Goal: Task Accomplishment & Management: Schedule Service and Maintenance

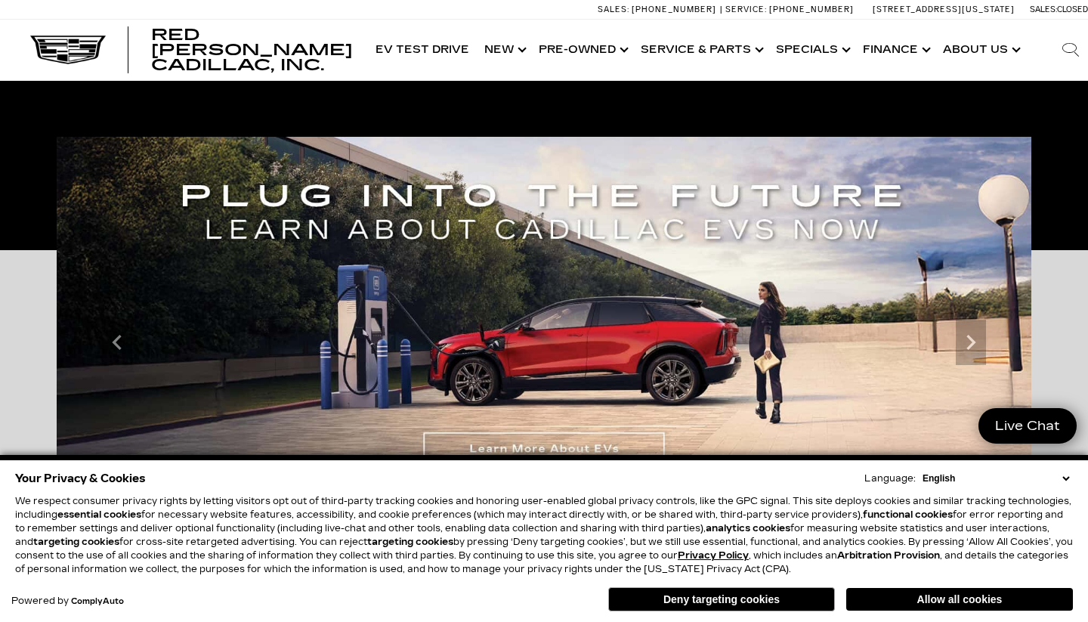
scroll to position [363, 0]
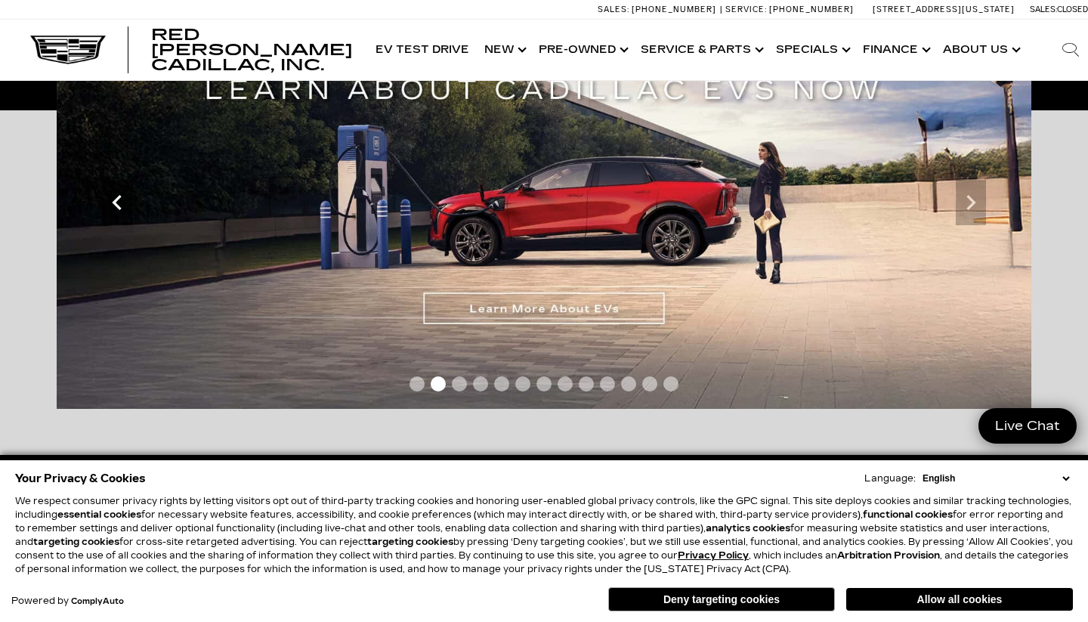
click at [119, 197] on icon "Previous" at bounding box center [116, 202] width 9 height 15
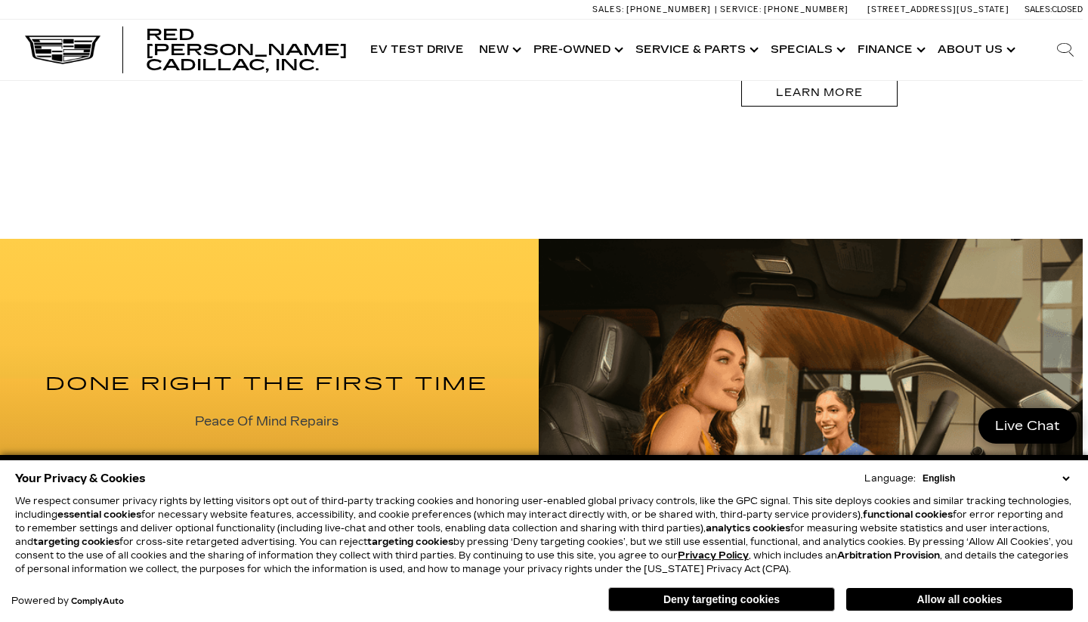
scroll to position [1539, 5]
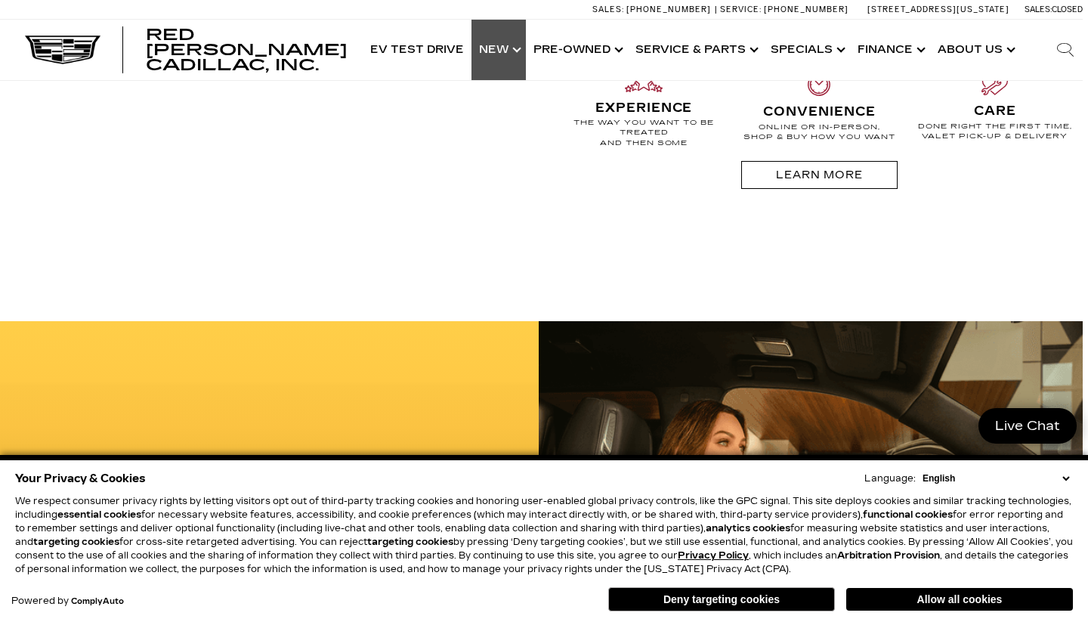
click at [513, 48] on link "Show New" at bounding box center [499, 50] width 54 height 60
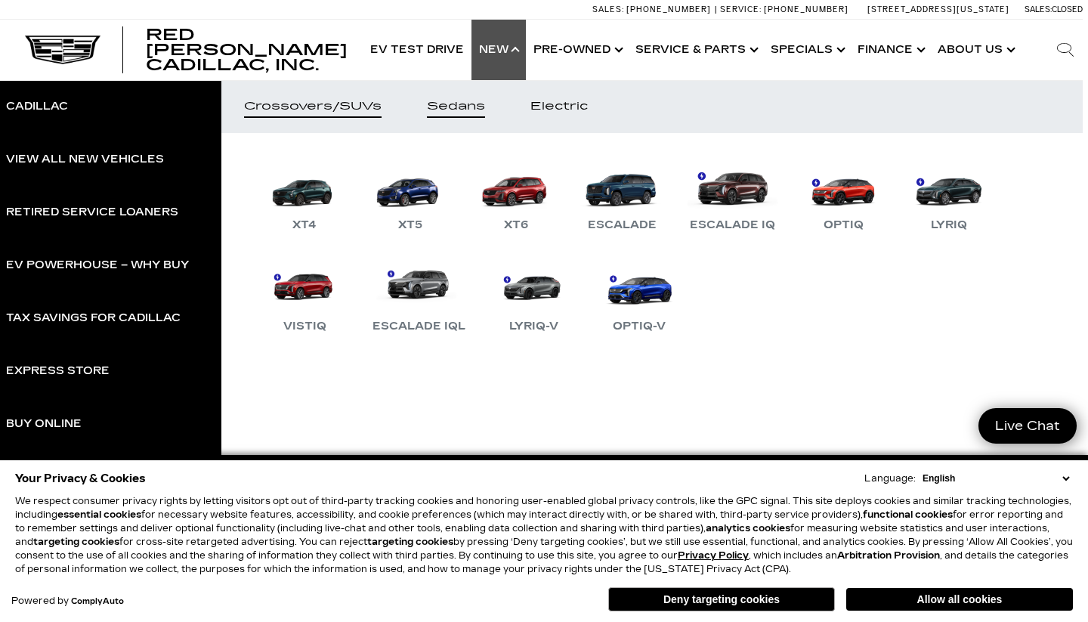
click at [456, 105] on div "Sedans" at bounding box center [456, 106] width 58 height 11
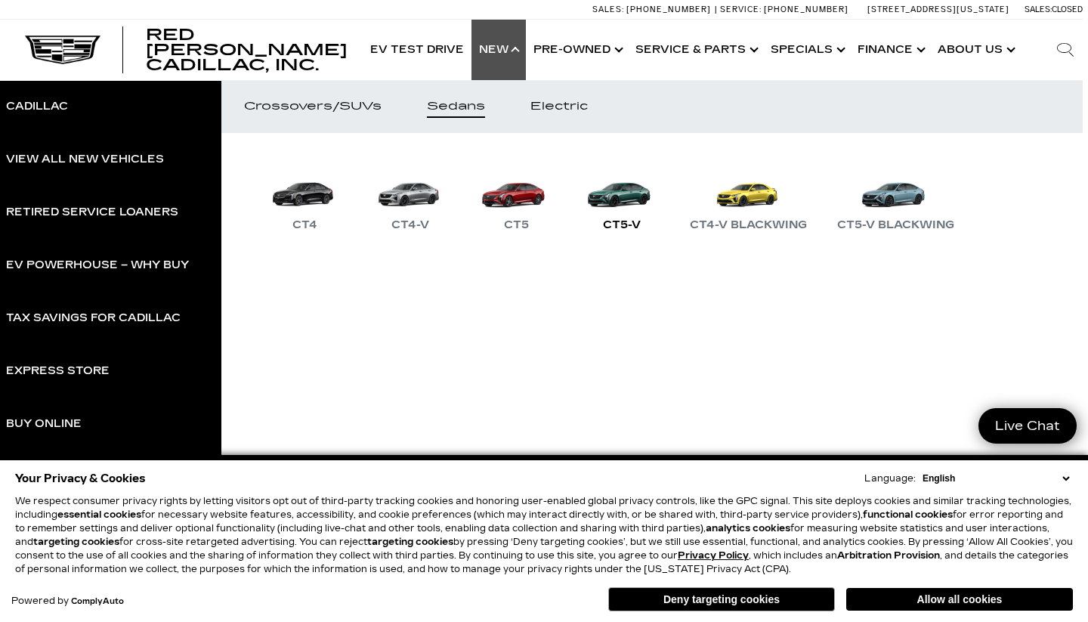
click at [620, 199] on link "CT5-V" at bounding box center [622, 195] width 91 height 79
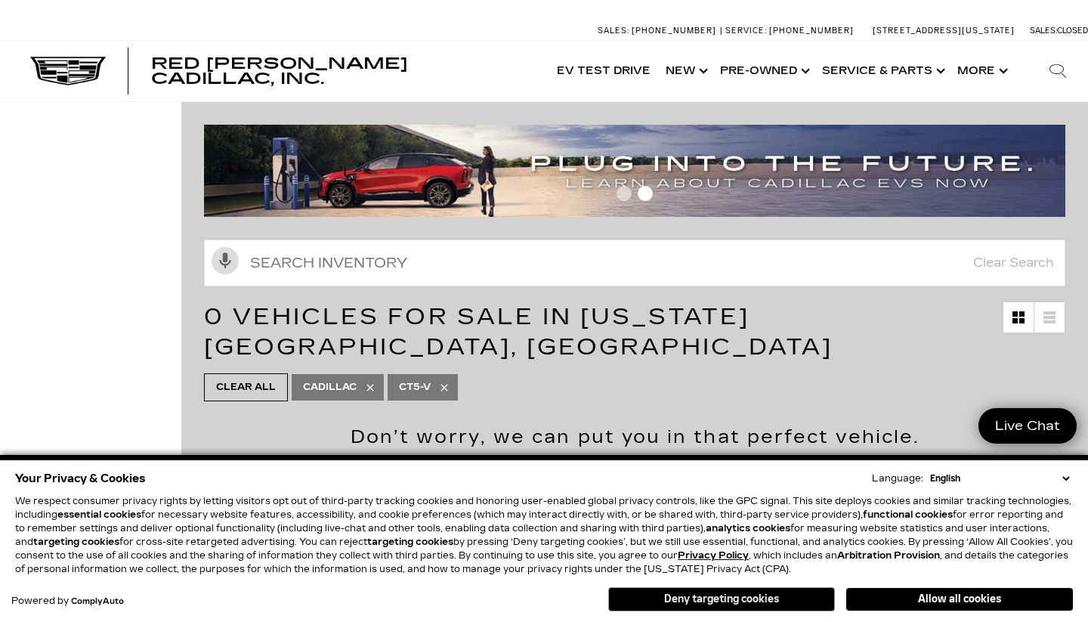
click at [747, 597] on button "Deny targeting cookies" at bounding box center [721, 599] width 227 height 24
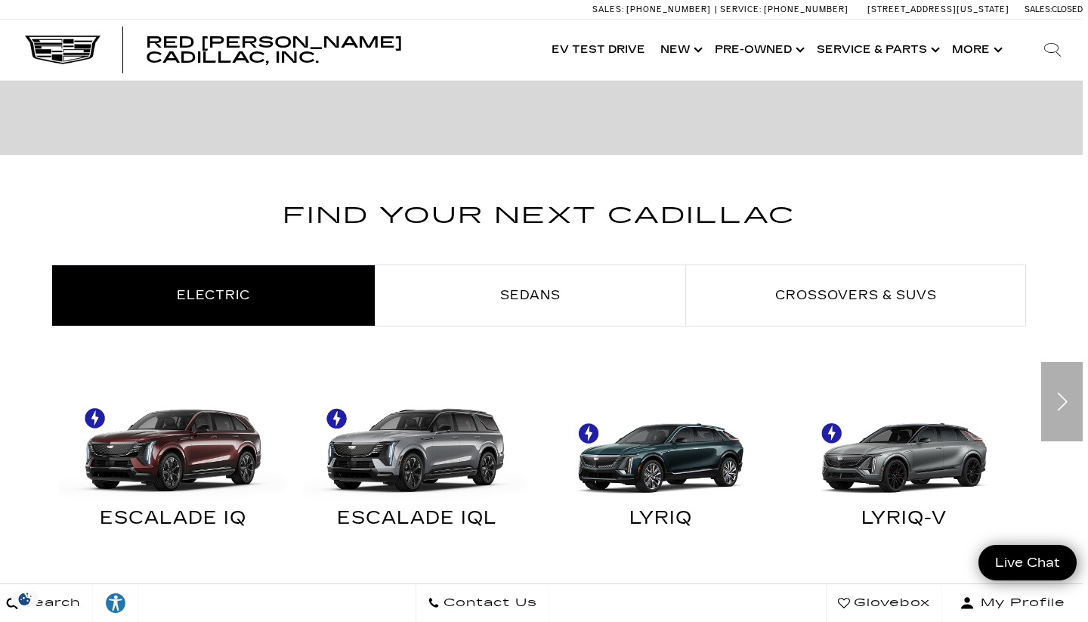
scroll to position [739, 5]
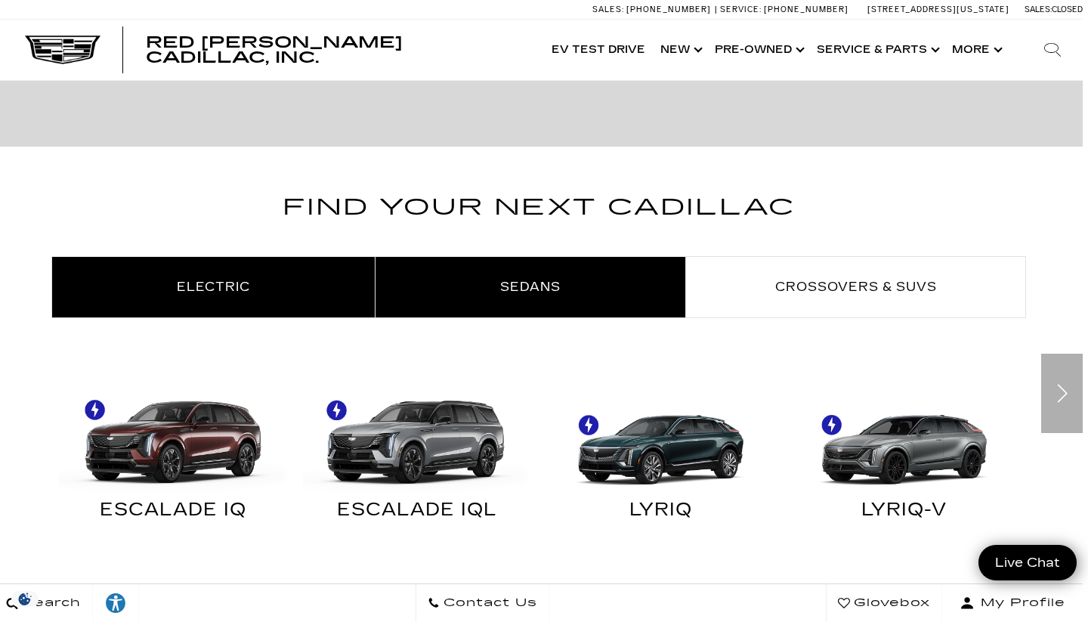
click at [561, 293] on link "Sedans" at bounding box center [531, 287] width 310 height 60
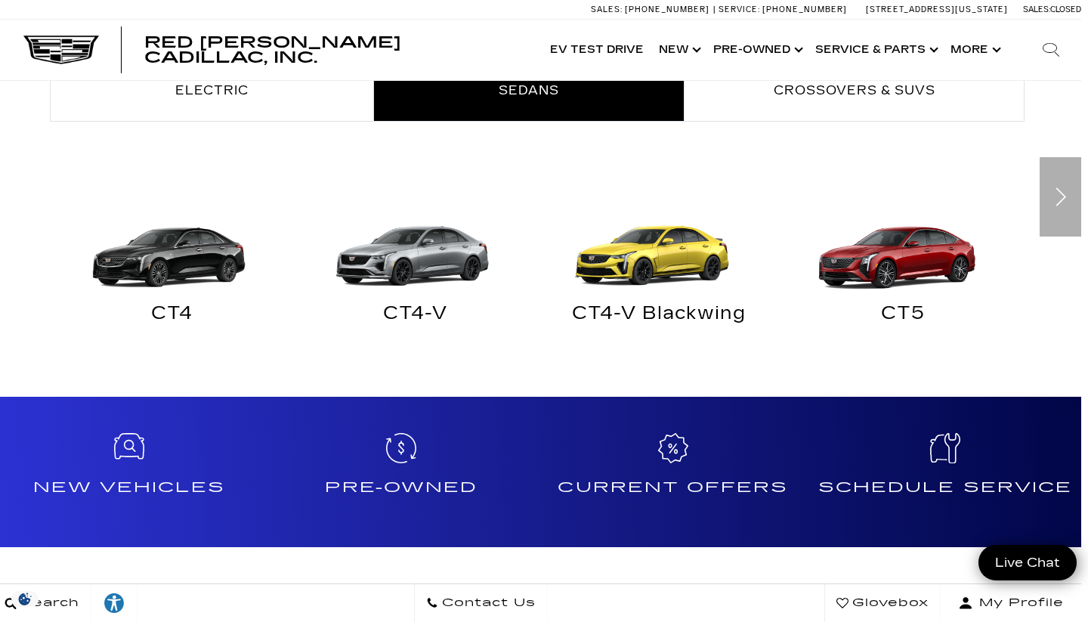
scroll to position [935, 6]
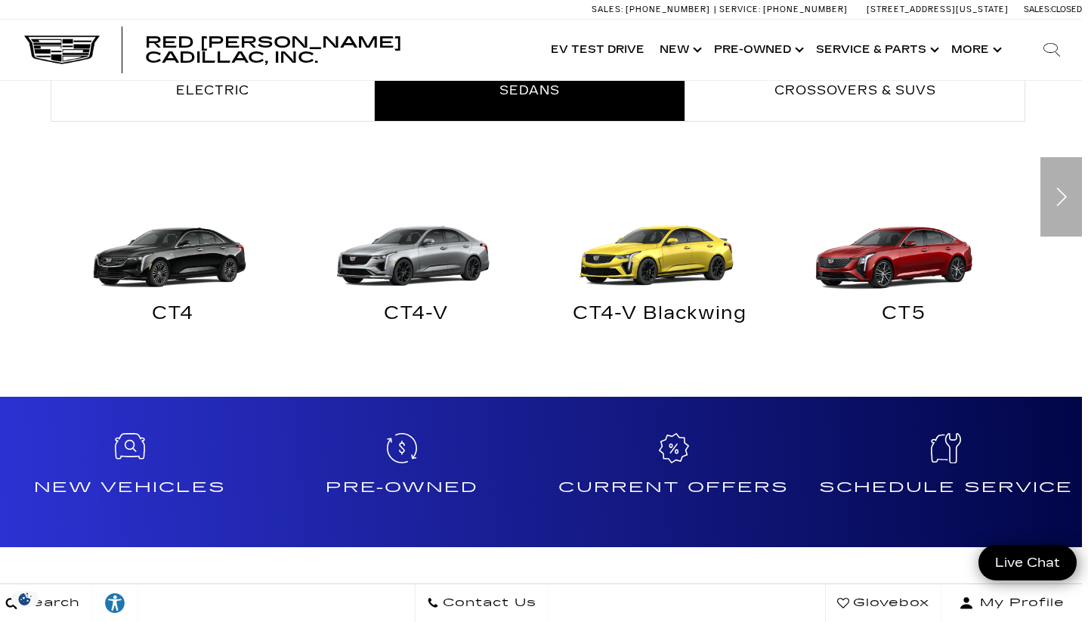
click at [883, 313] on div "CT5" at bounding box center [903, 317] width 221 height 20
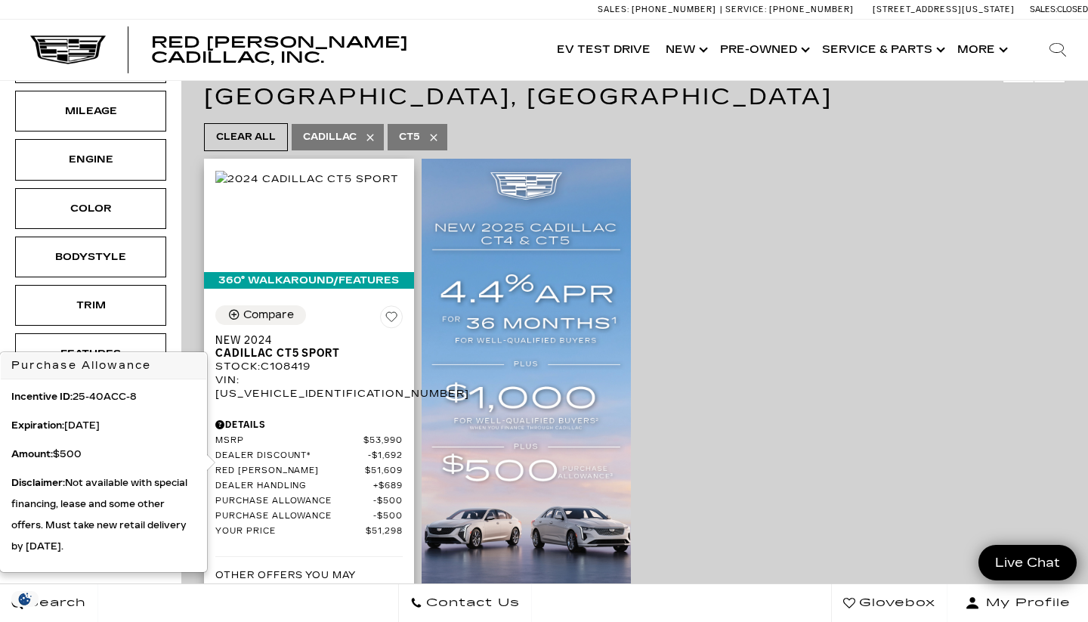
scroll to position [250, 0]
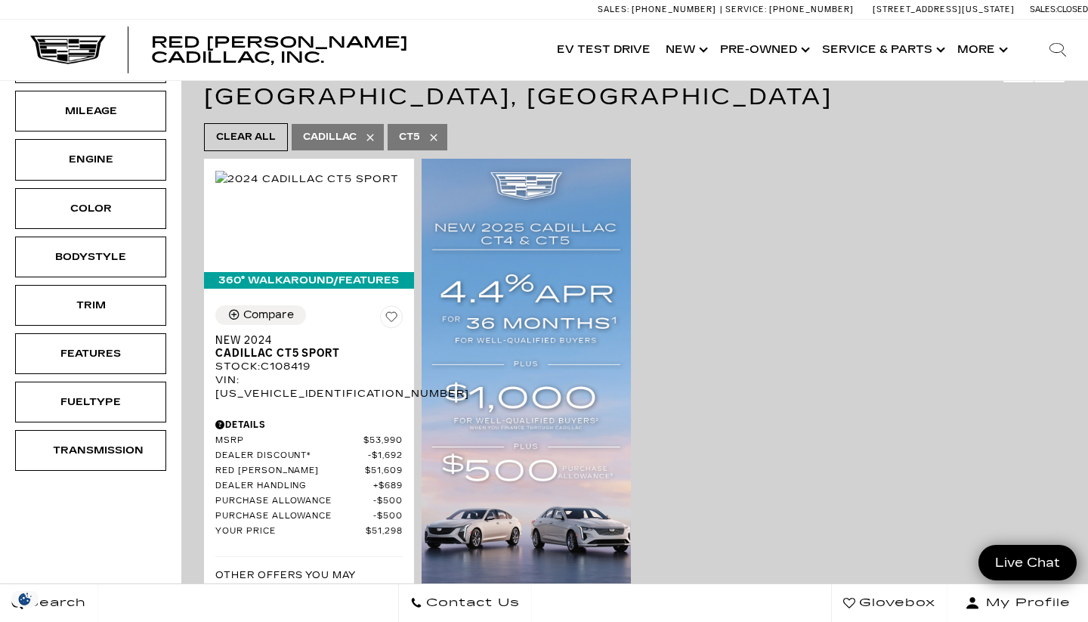
click at [703, 341] on div "360° WalkAround/Features Compare Save This Vehicle - New 2024 Cadillac CT5 Spor…" at bounding box center [634, 481] width 869 height 653
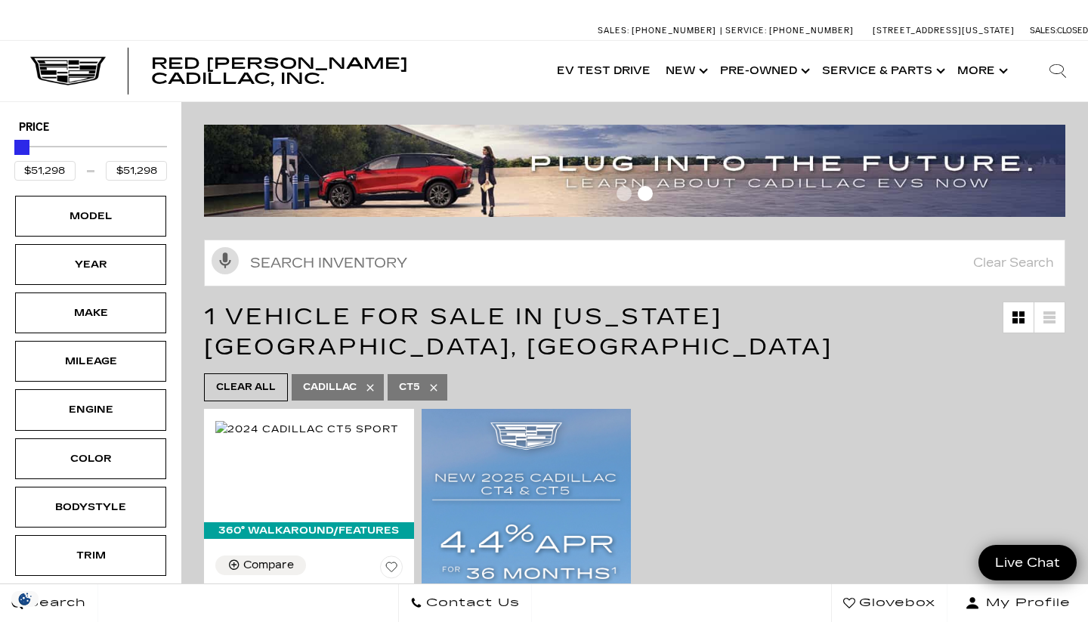
scroll to position [0, 0]
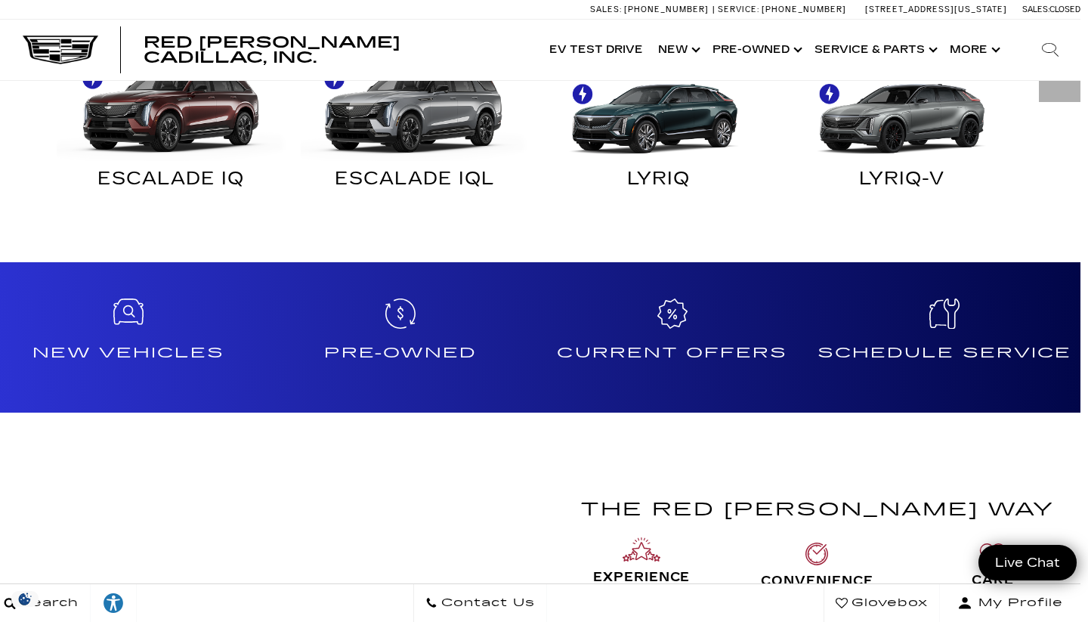
scroll to position [1030, 8]
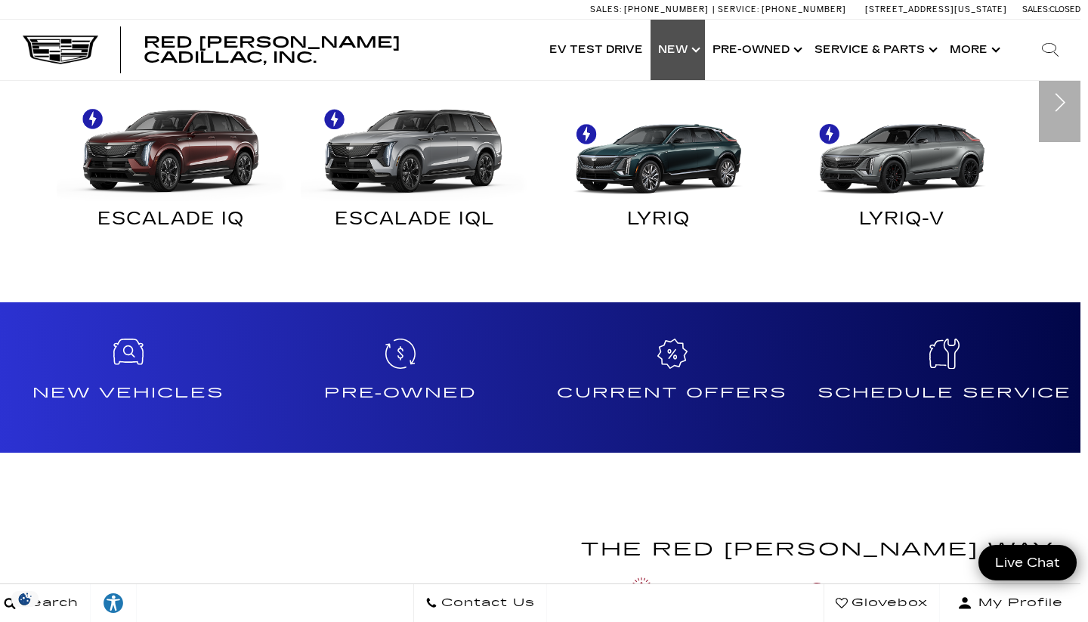
click at [698, 53] on link "Show New" at bounding box center [678, 50] width 54 height 60
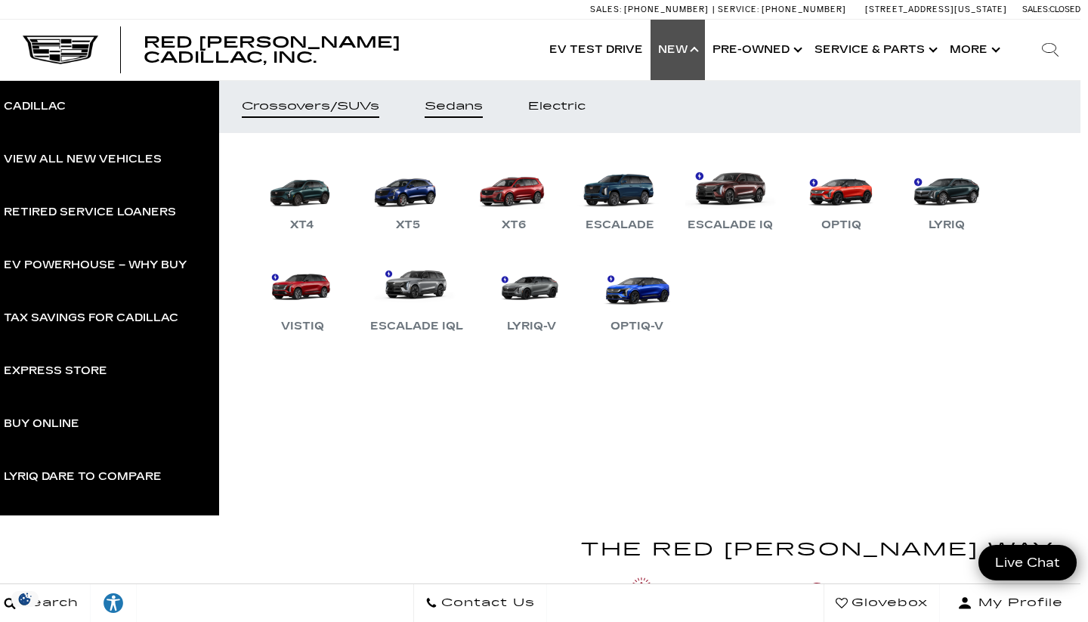
click at [485, 113] on link "Sedans" at bounding box center [454, 106] width 104 height 53
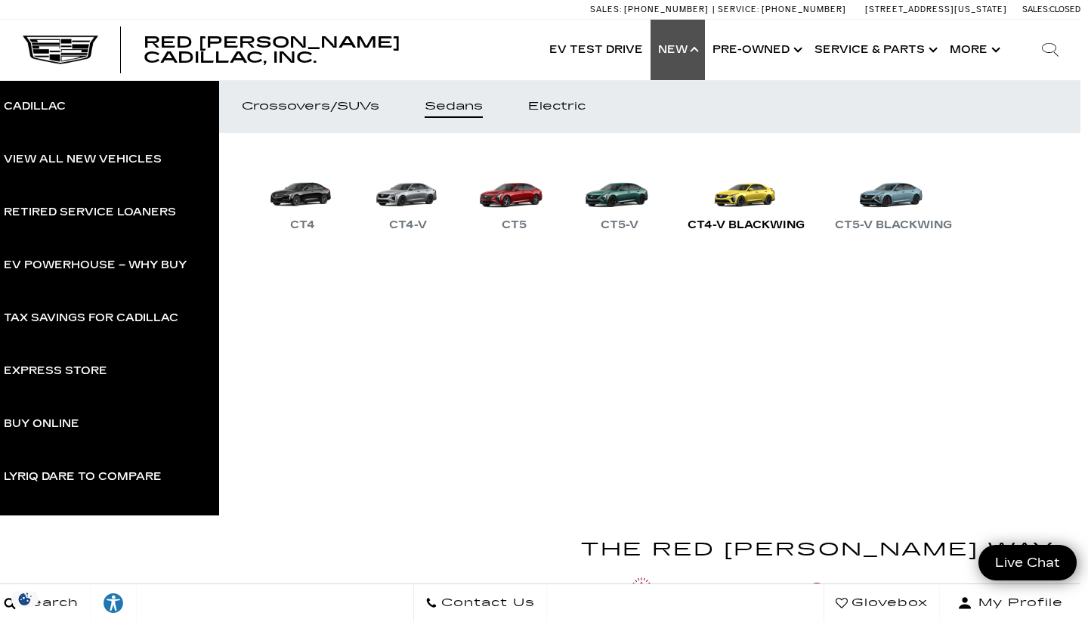
click at [762, 226] on div "CT4-V Blackwing" at bounding box center [746, 225] width 132 height 18
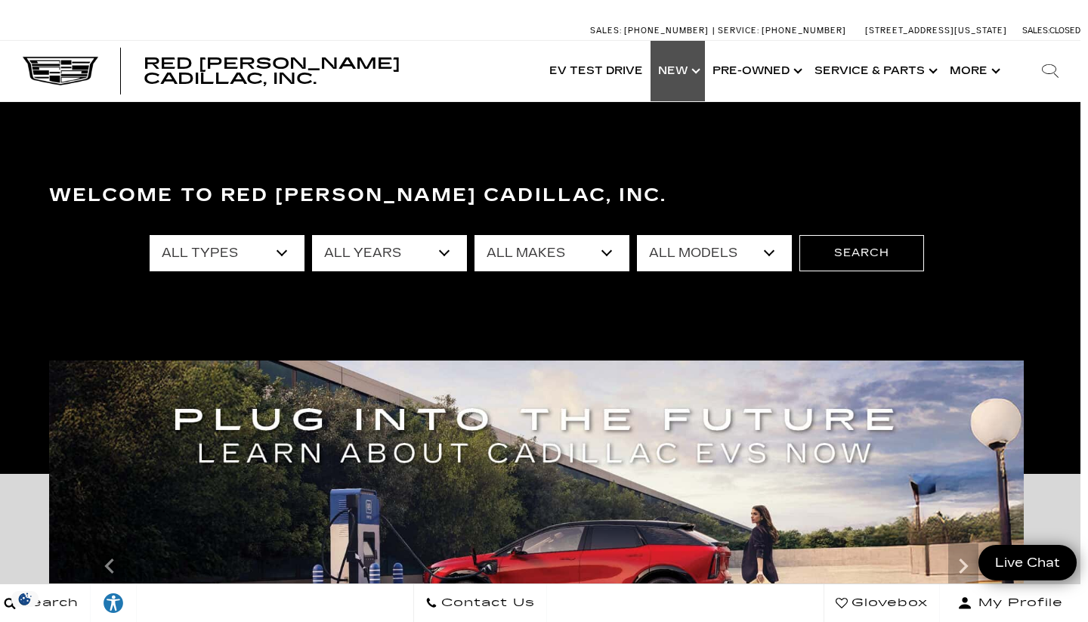
scroll to position [0, 8]
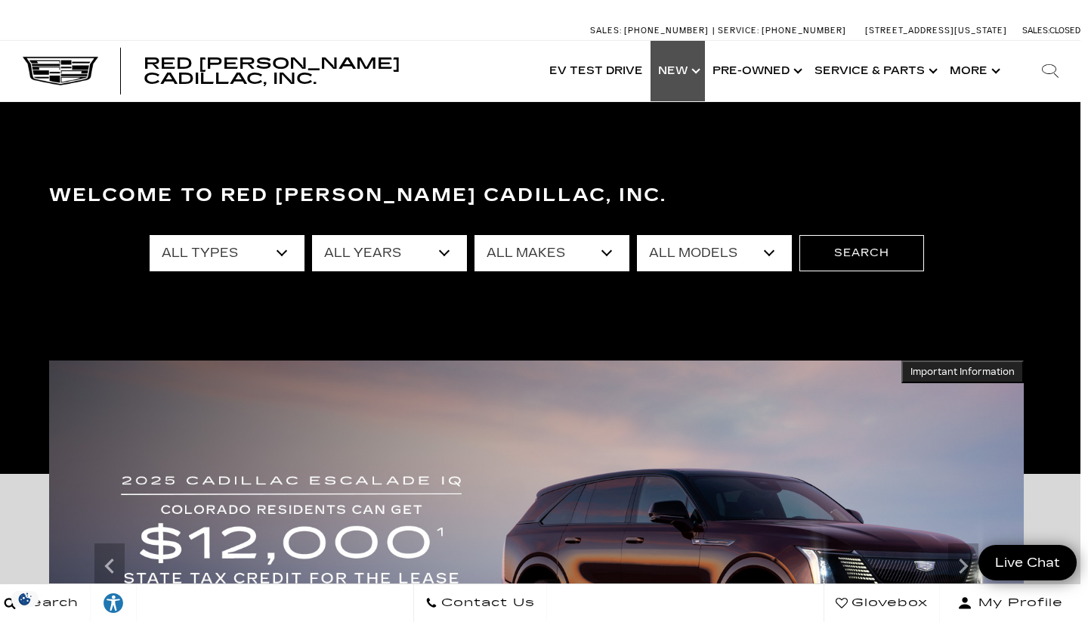
click at [704, 68] on link "Show New" at bounding box center [678, 71] width 54 height 60
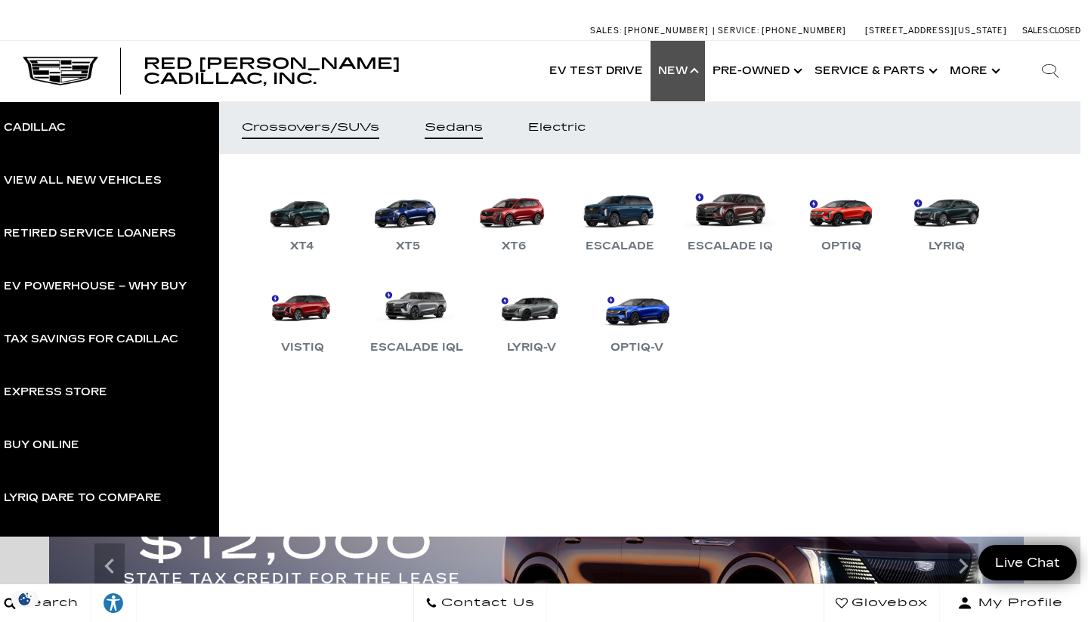
click at [463, 127] on div "Sedans" at bounding box center [454, 127] width 58 height 11
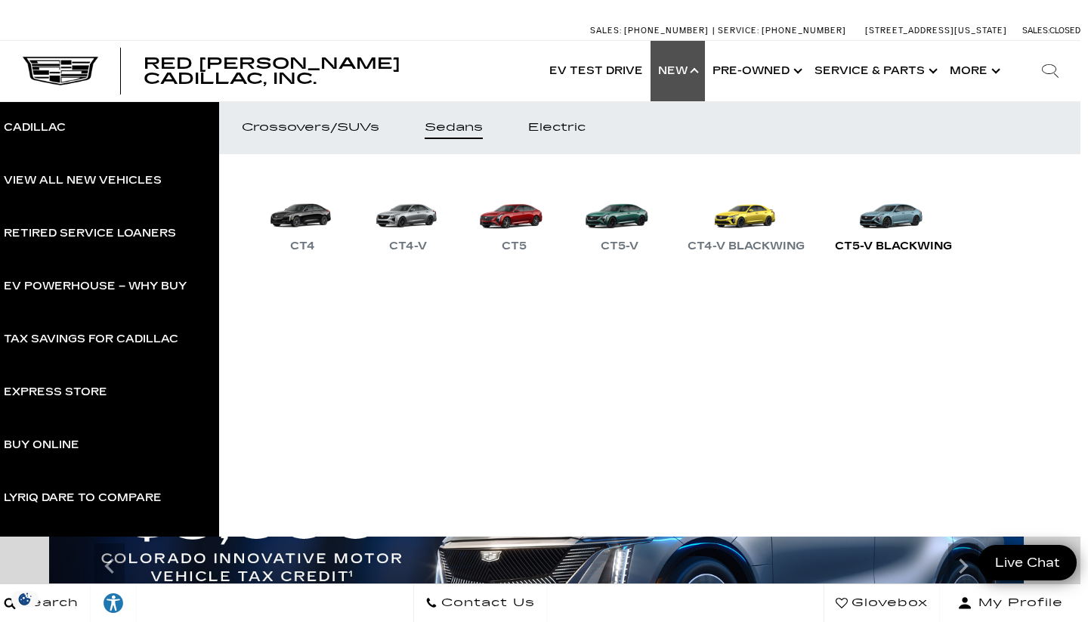
click at [912, 244] on div "CT5-V Blackwing" at bounding box center [893, 246] width 132 height 18
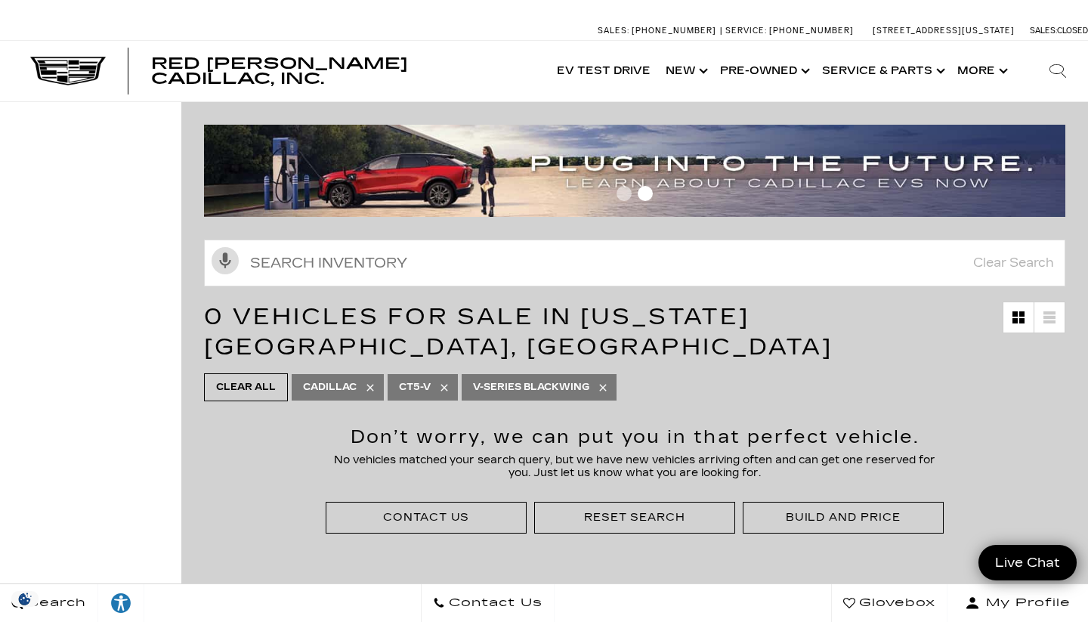
click at [152, 71] on span "Red [PERSON_NAME] Cadillac, Inc." at bounding box center [279, 70] width 257 height 33
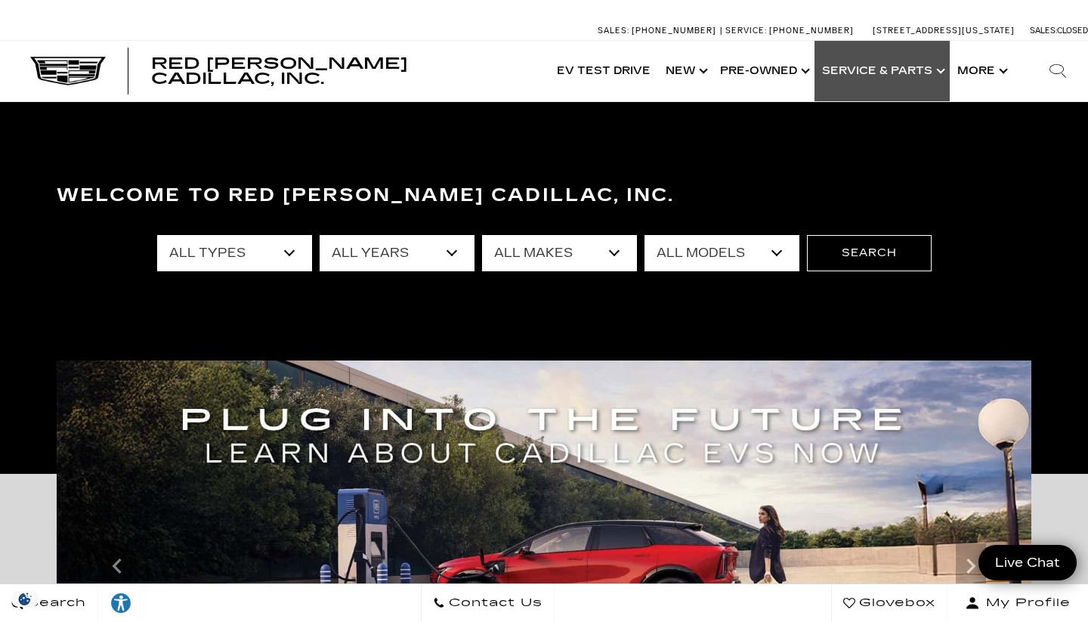
click at [911, 69] on link "Show Service & Parts" at bounding box center [882, 71] width 135 height 60
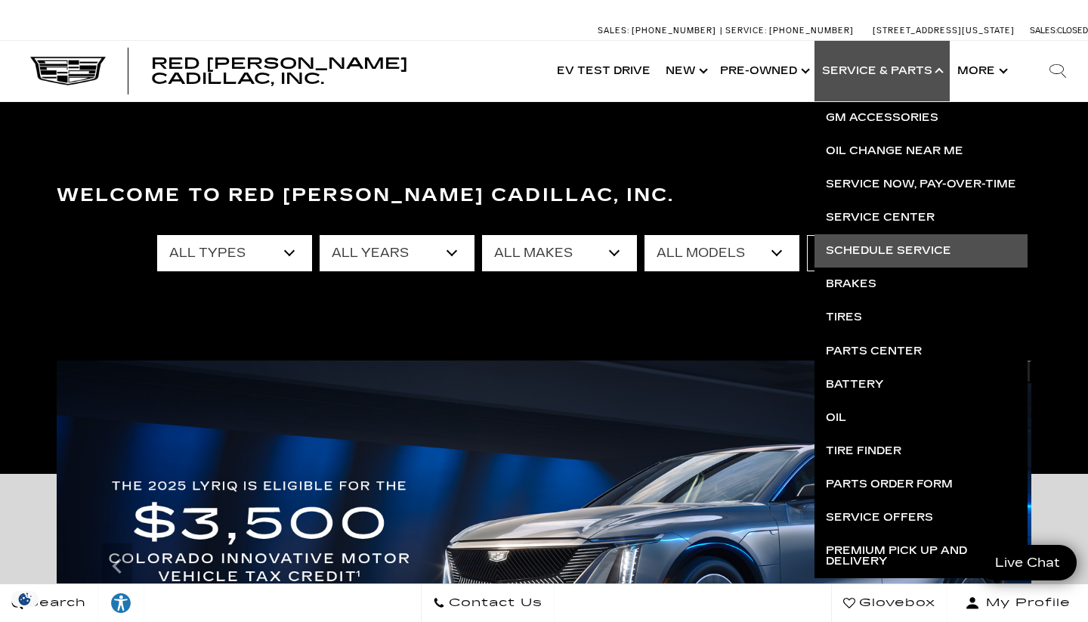
click at [880, 250] on link "Schedule Service" at bounding box center [921, 250] width 213 height 33
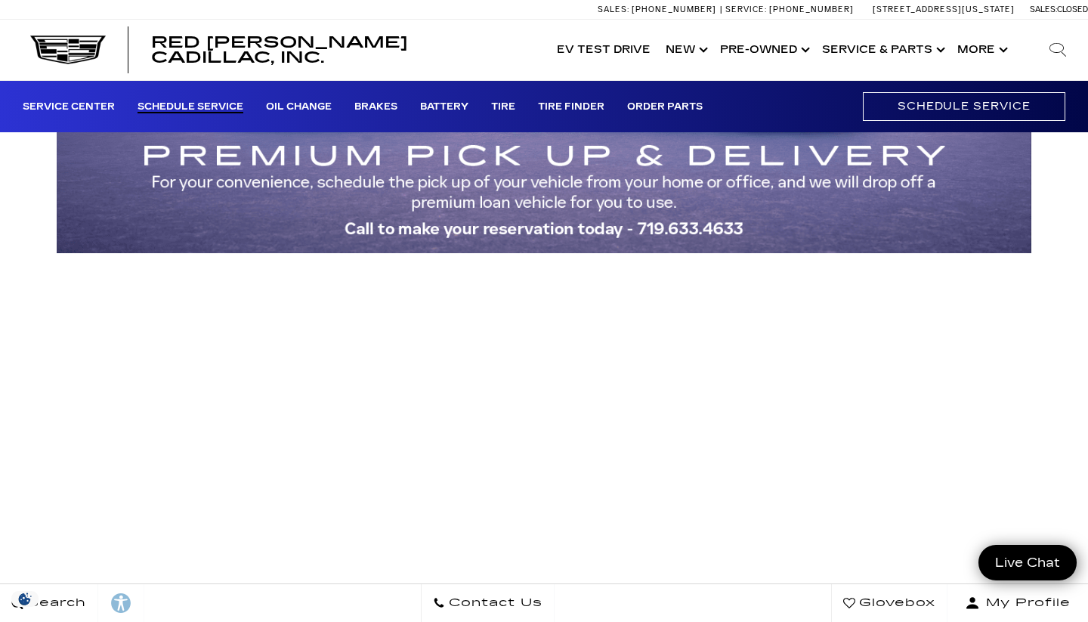
scroll to position [100, 0]
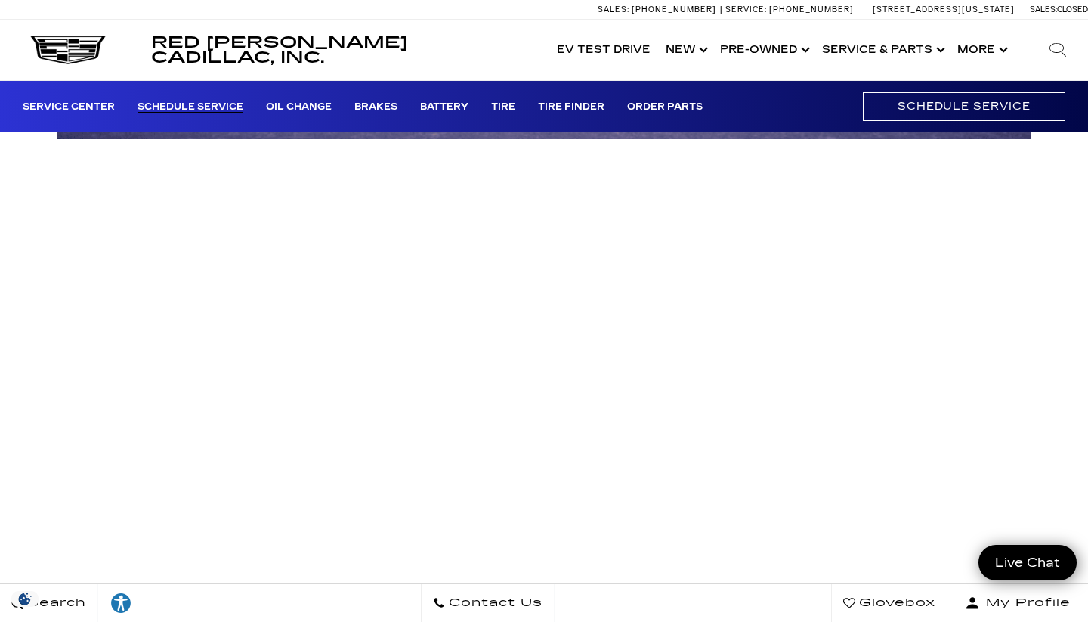
scroll to position [206, 0]
